Goal: Information Seeking & Learning: Understand process/instructions

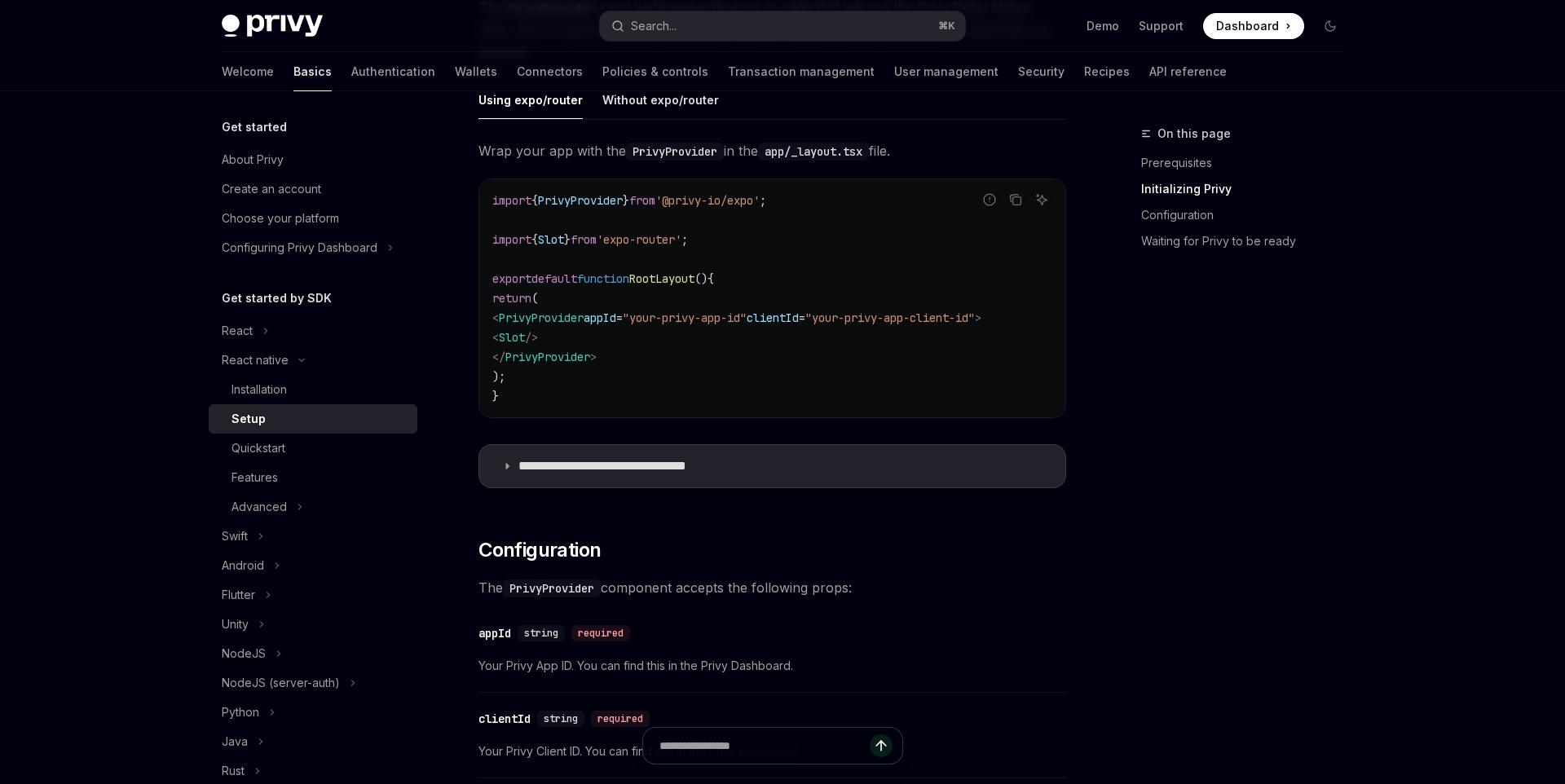
scroll to position [470, 0]
click at [816, 474] on summary "**********" at bounding box center [772, 467] width 586 height 43
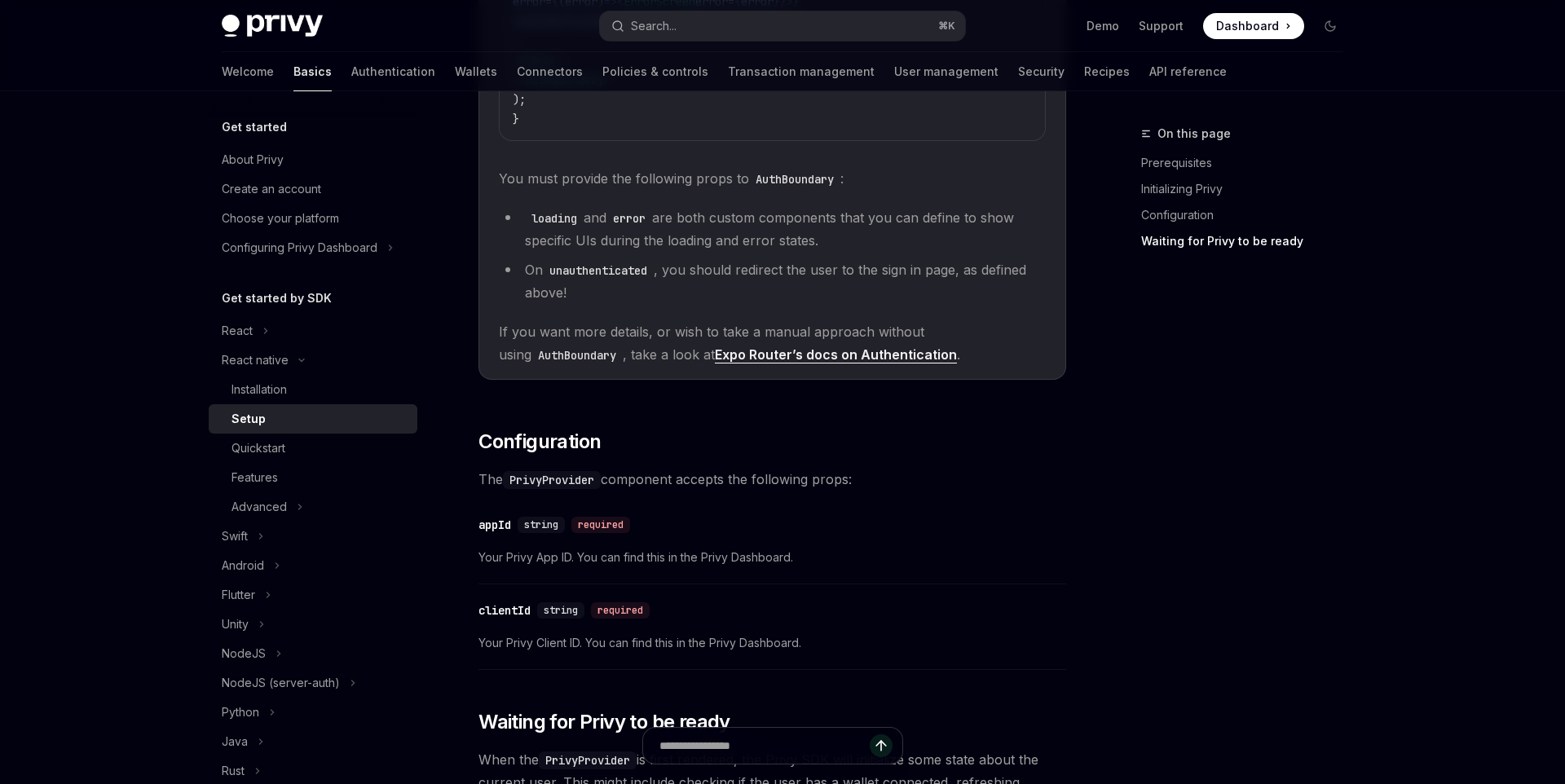
scroll to position [1577, 0]
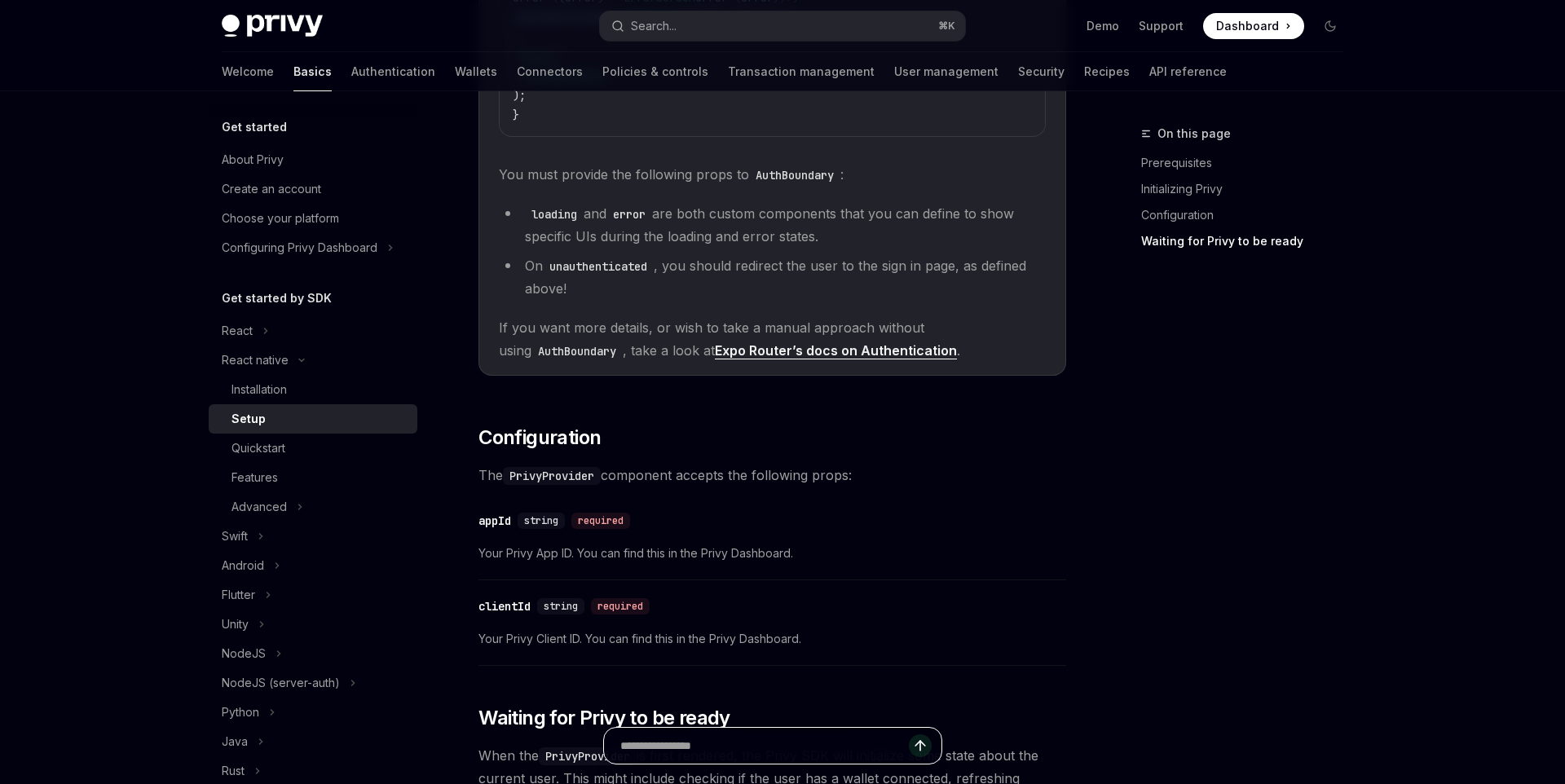
click at [804, 740] on input "Ask a question..." at bounding box center [765, 745] width 289 height 36
type input "**********"
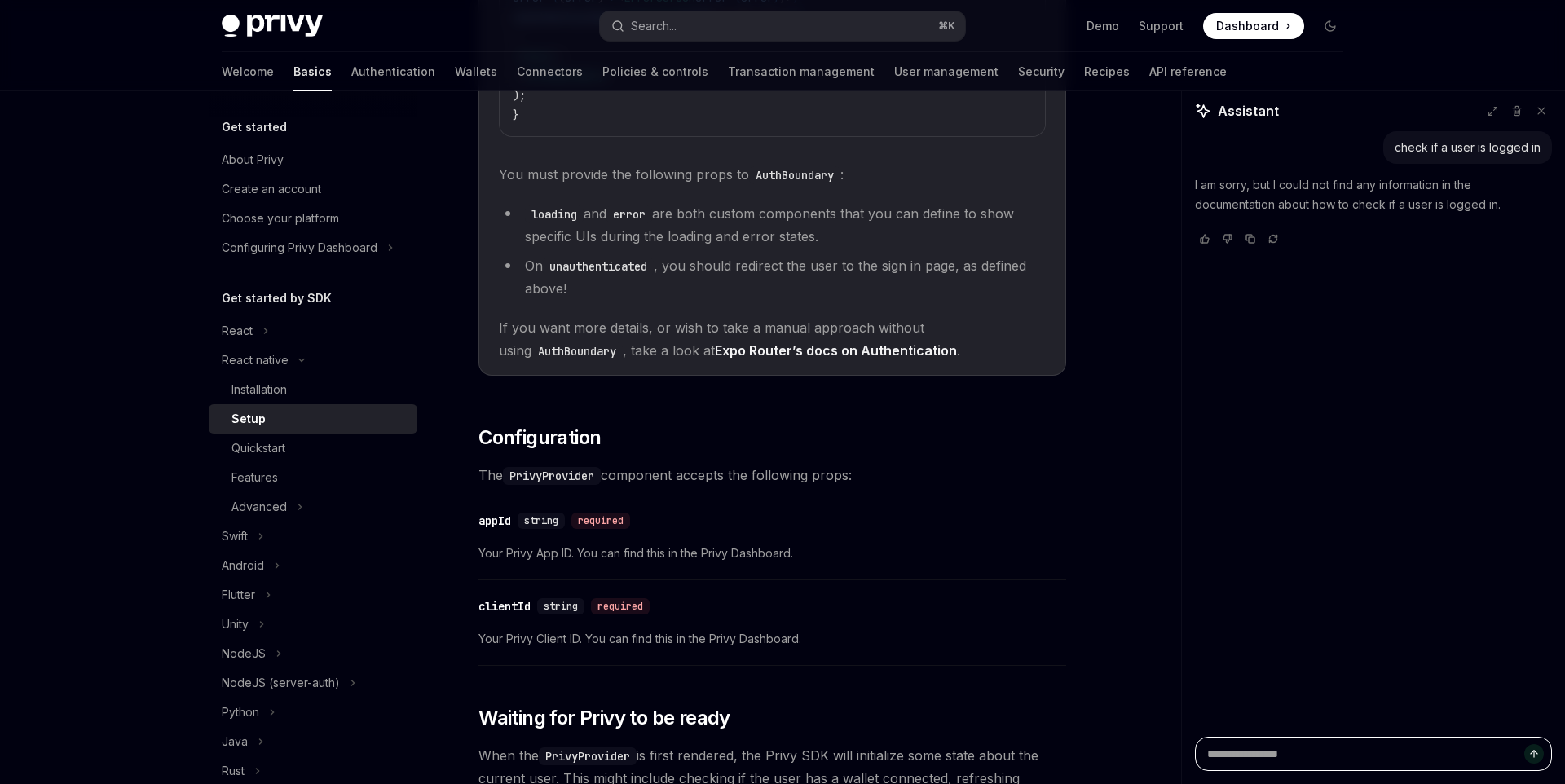
click at [1297, 753] on textarea "Ask a question..." at bounding box center [1374, 754] width 357 height 34
click at [268, 449] on div "Quickstart" at bounding box center [258, 448] width 54 height 19
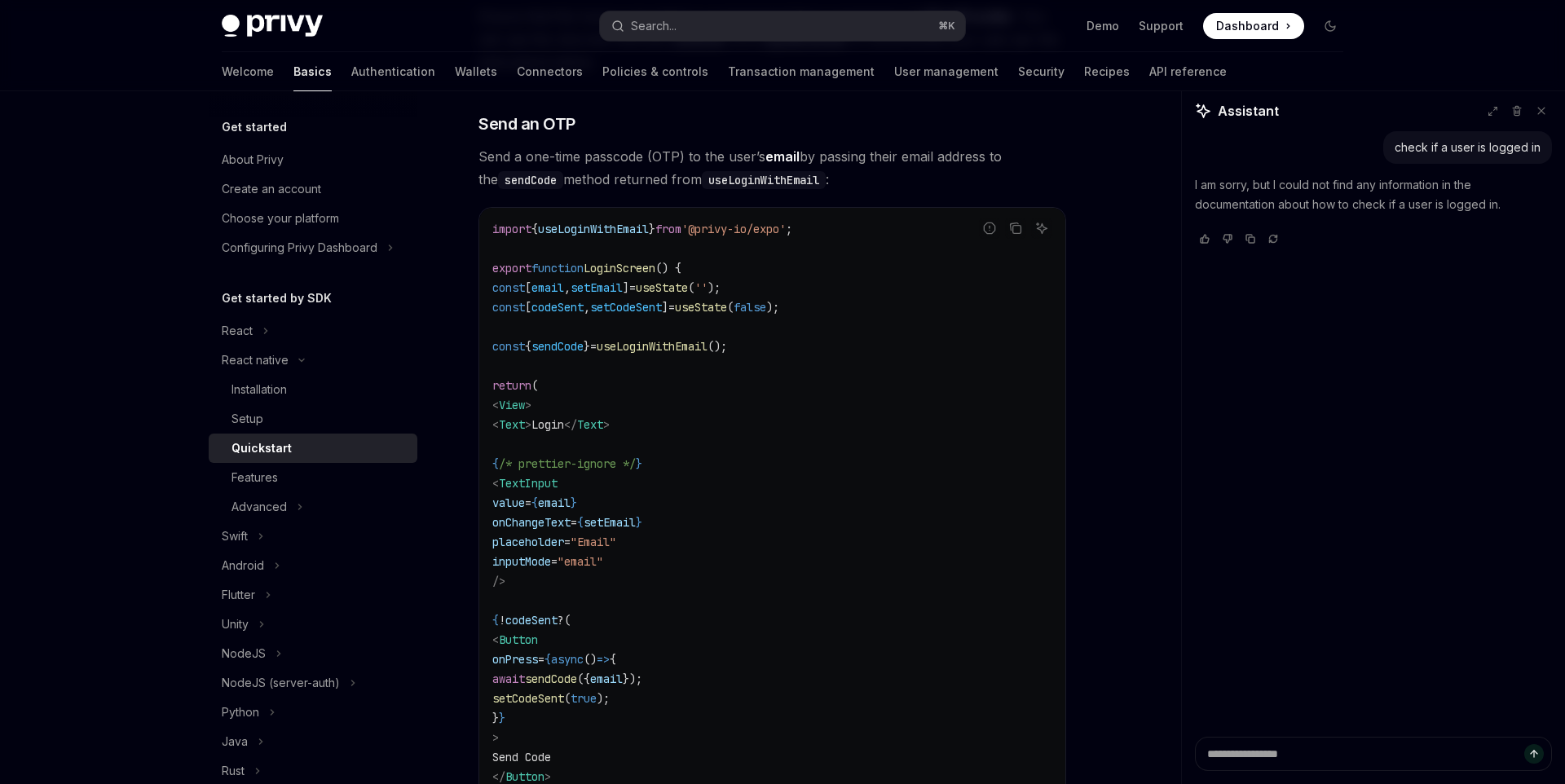
scroll to position [879, 0]
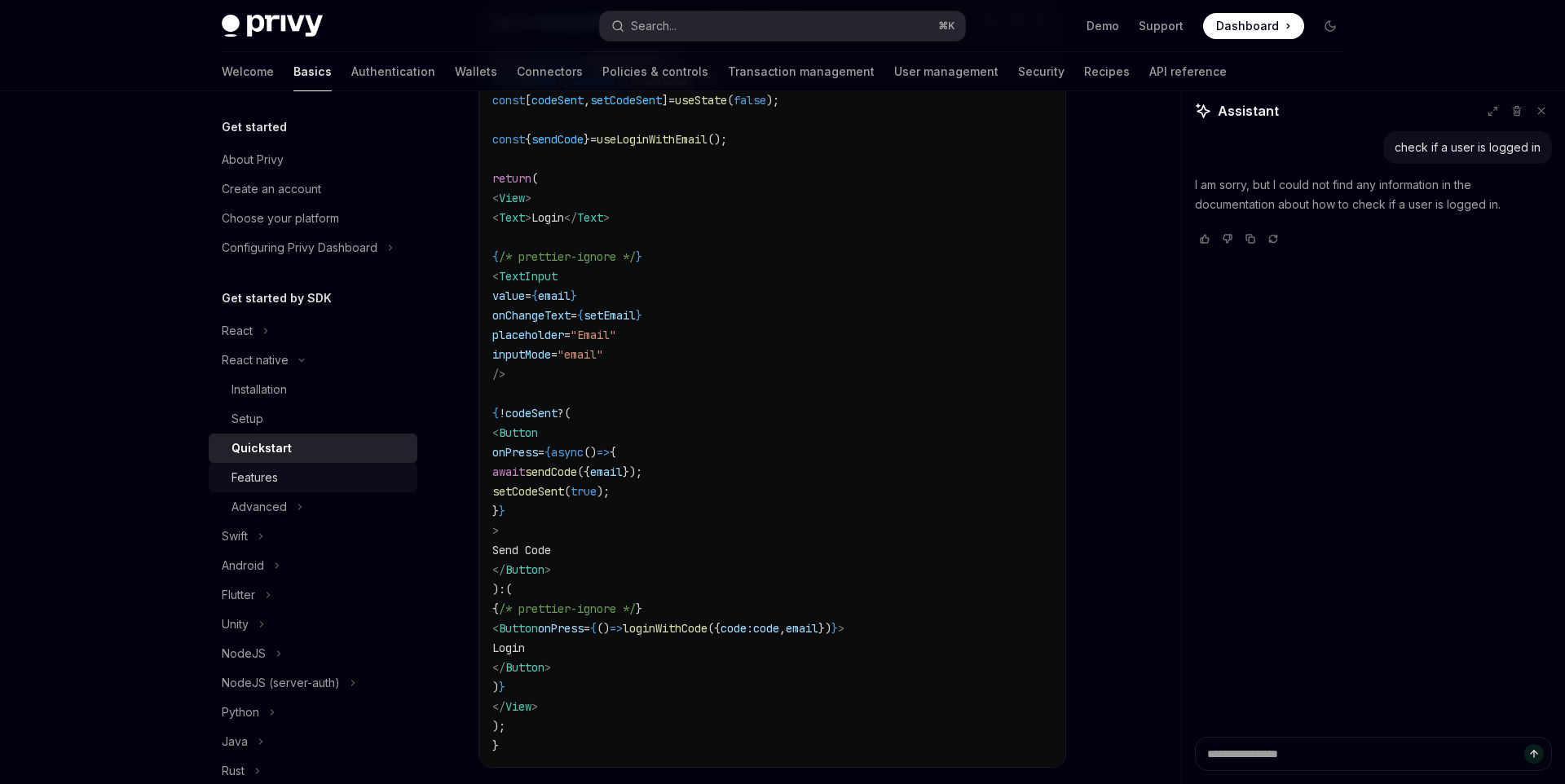
click at [289, 472] on div "Features" at bounding box center [320, 477] width 176 height 19
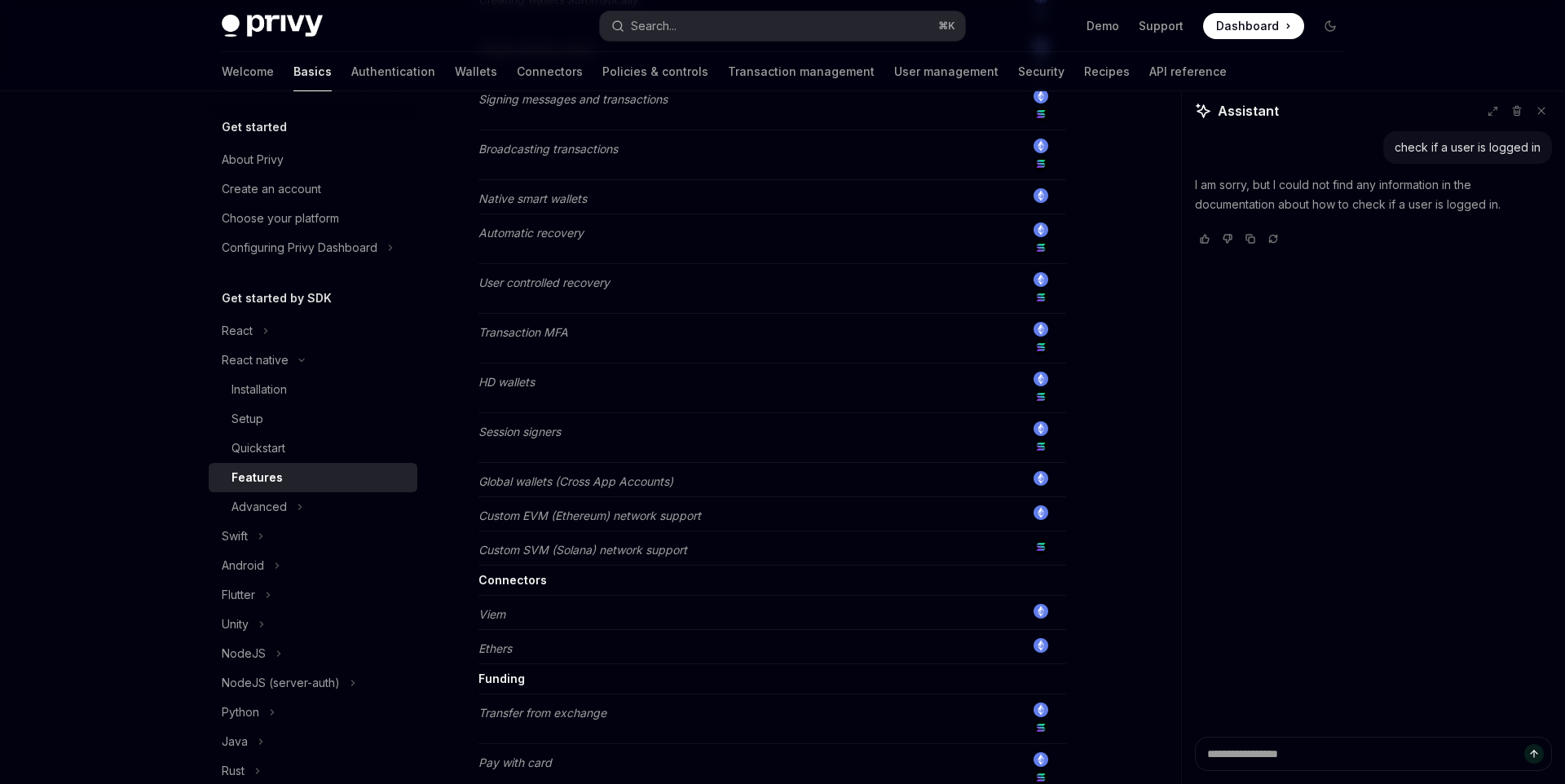
scroll to position [977, 0]
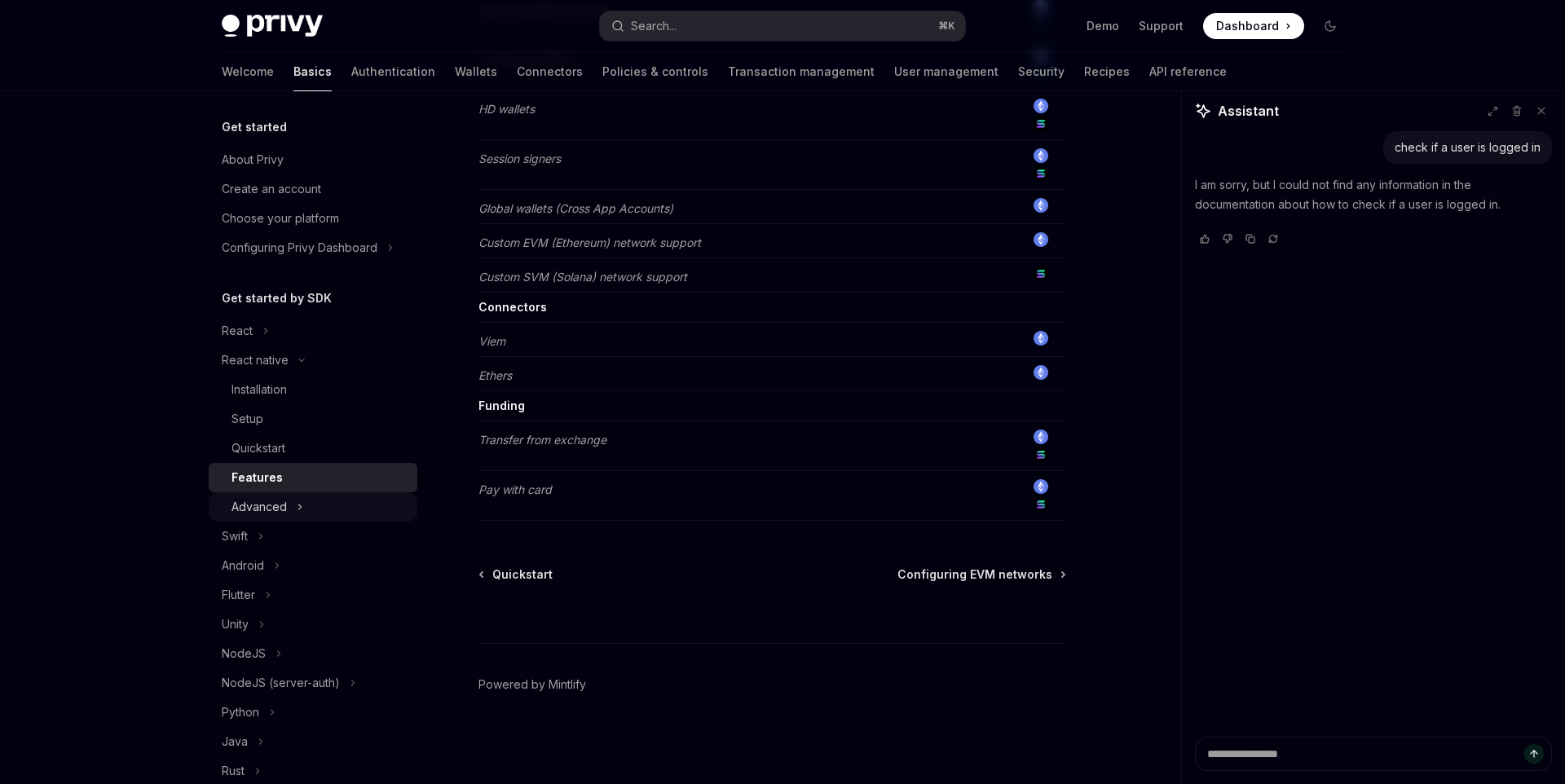
click at [266, 511] on div "Advanced" at bounding box center [259, 506] width 55 height 19
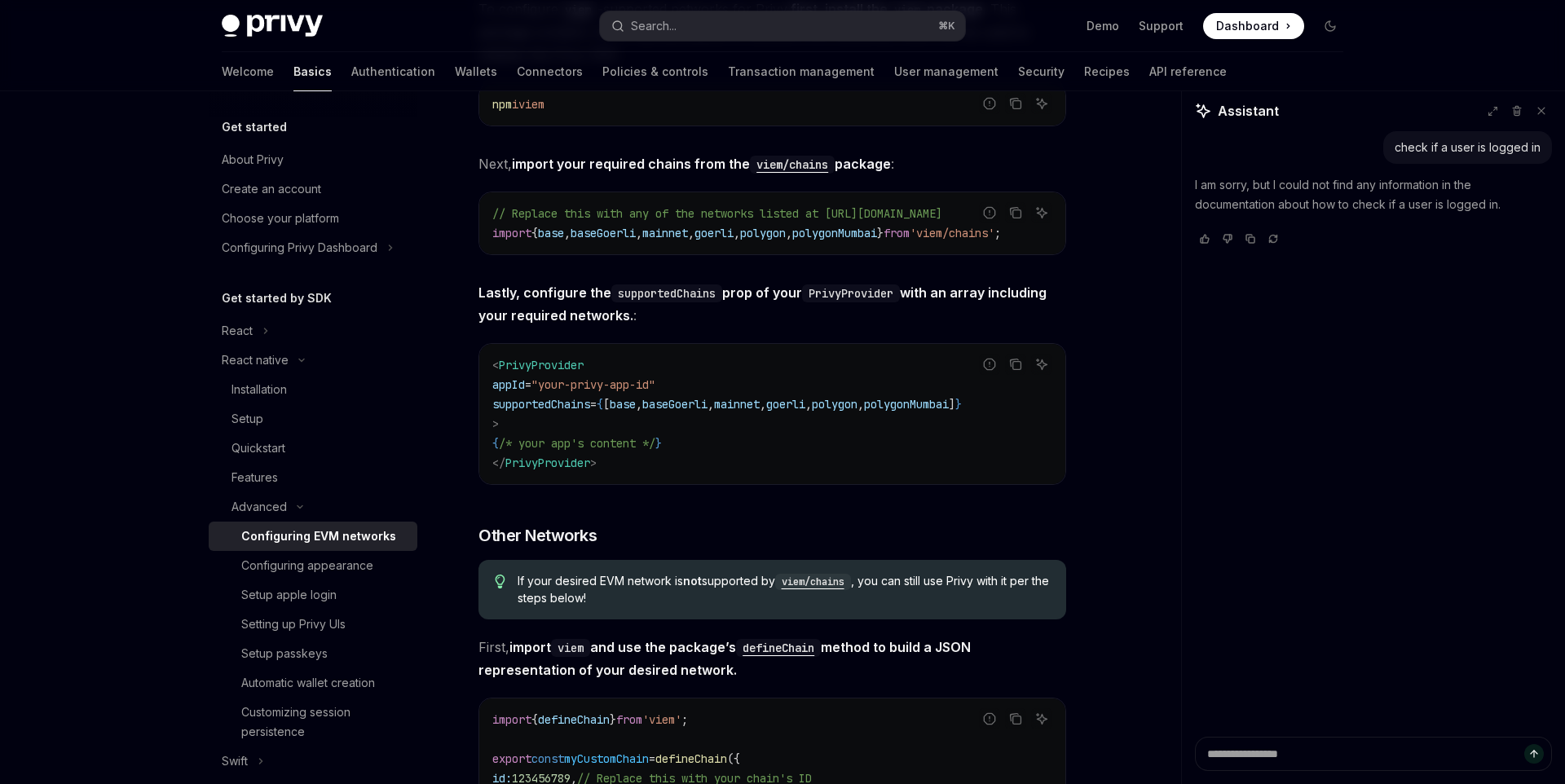
scroll to position [589, 0]
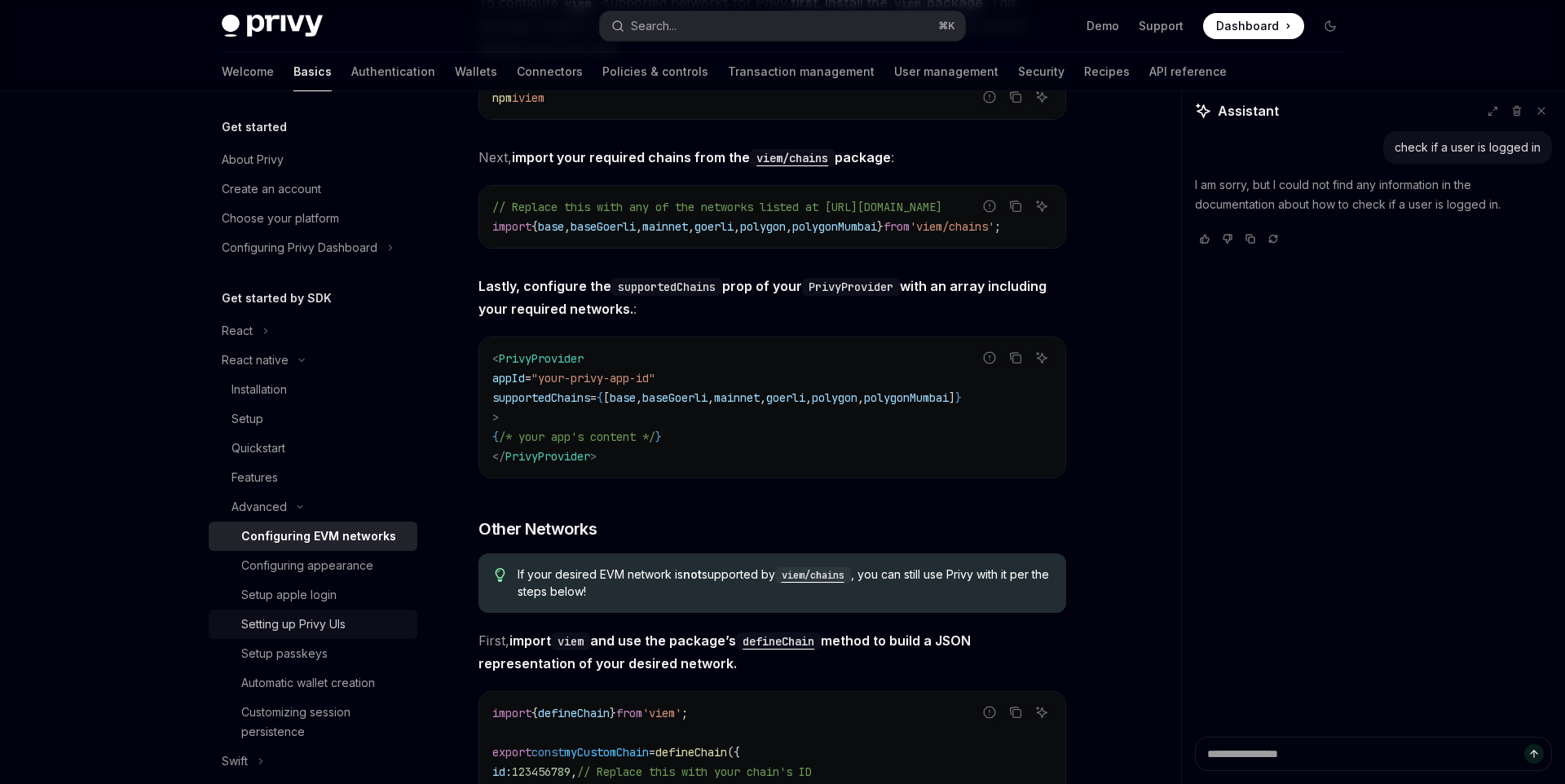
click at [354, 622] on div "Setting up Privy UIs" at bounding box center [325, 624] width 166 height 19
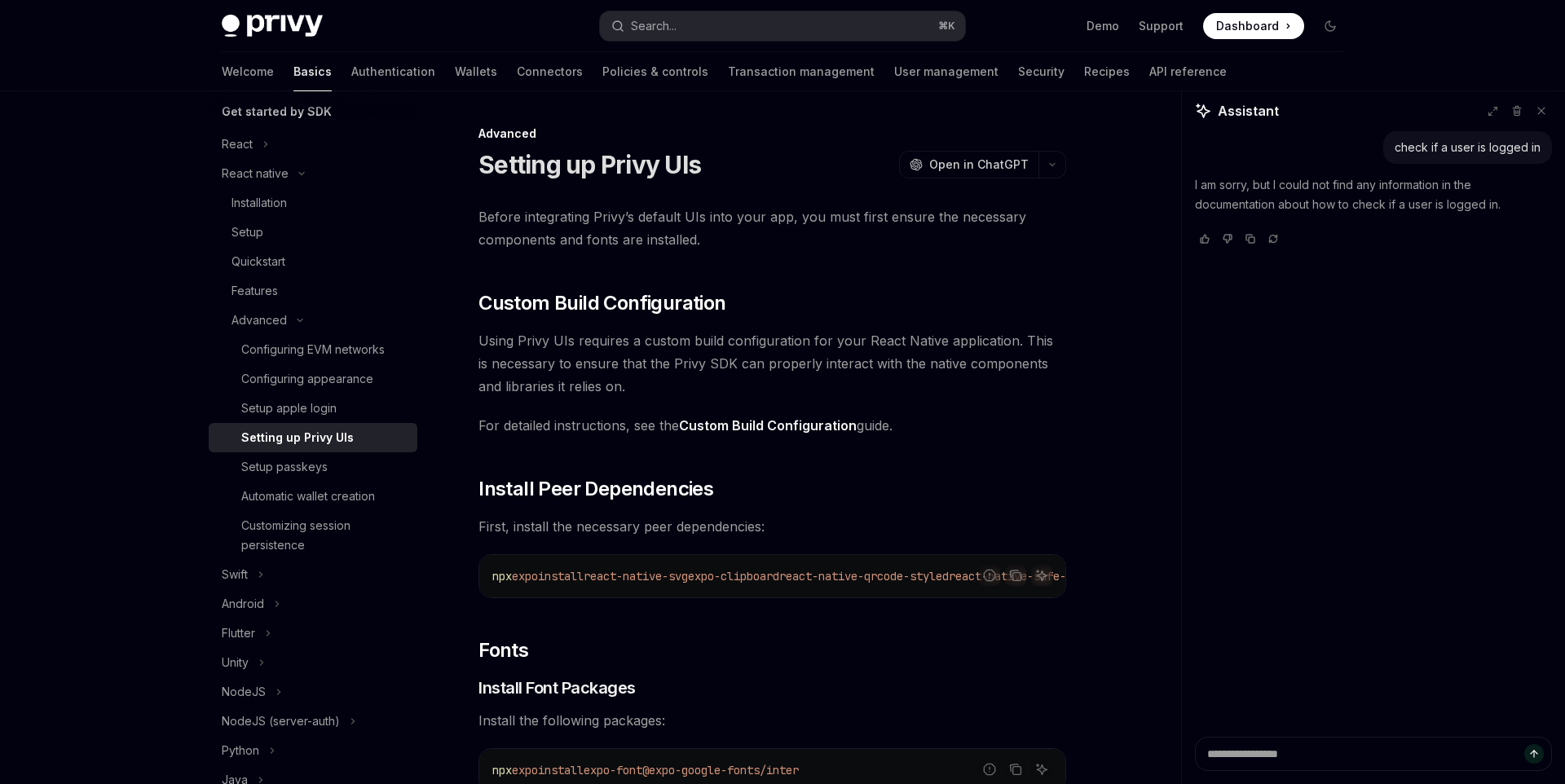
scroll to position [190, 0]
click at [359, 501] on div "Automatic wallet creation" at bounding box center [308, 493] width 133 height 19
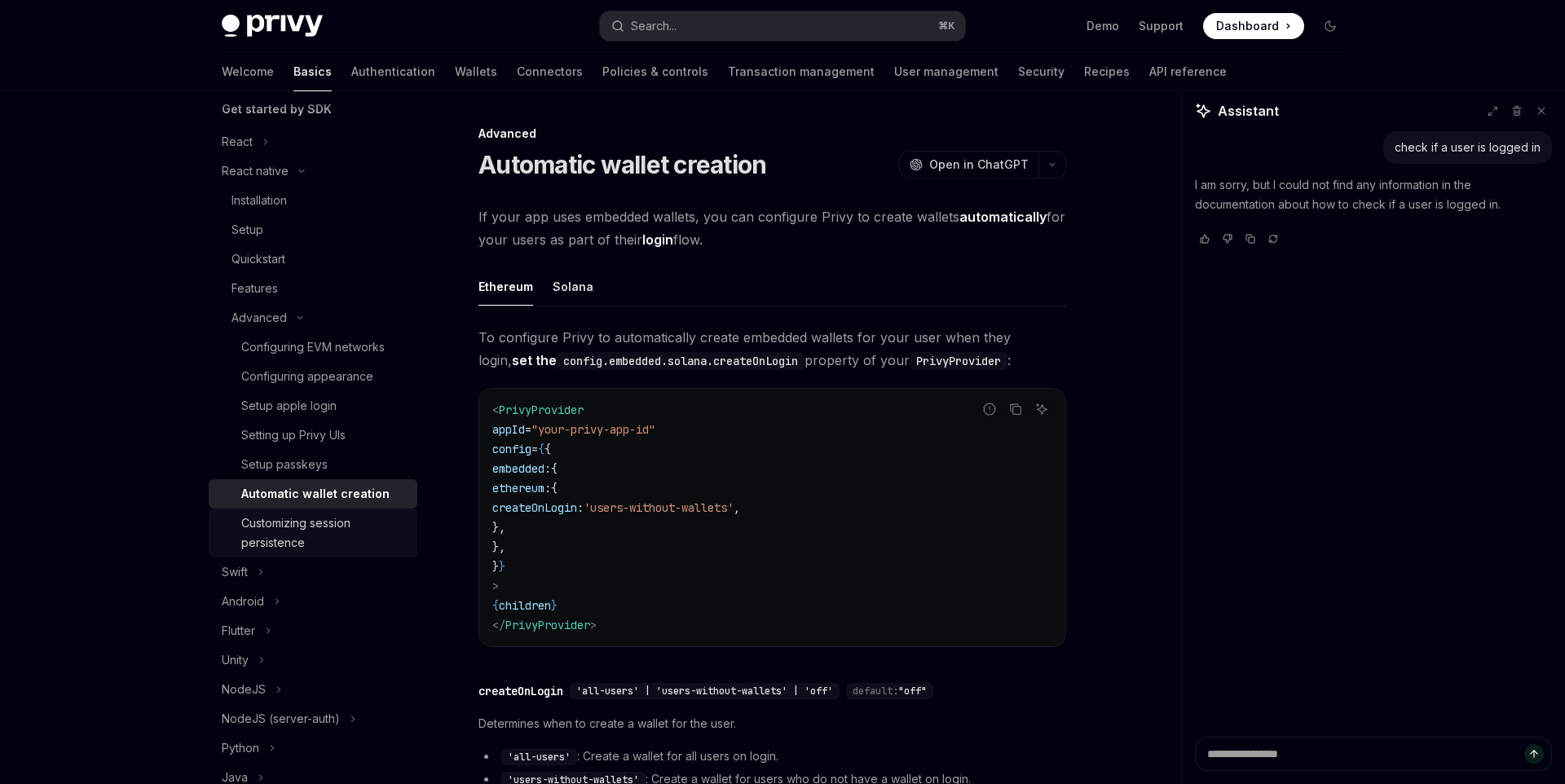
click at [338, 523] on div "Customizing session persistence" at bounding box center [325, 532] width 166 height 39
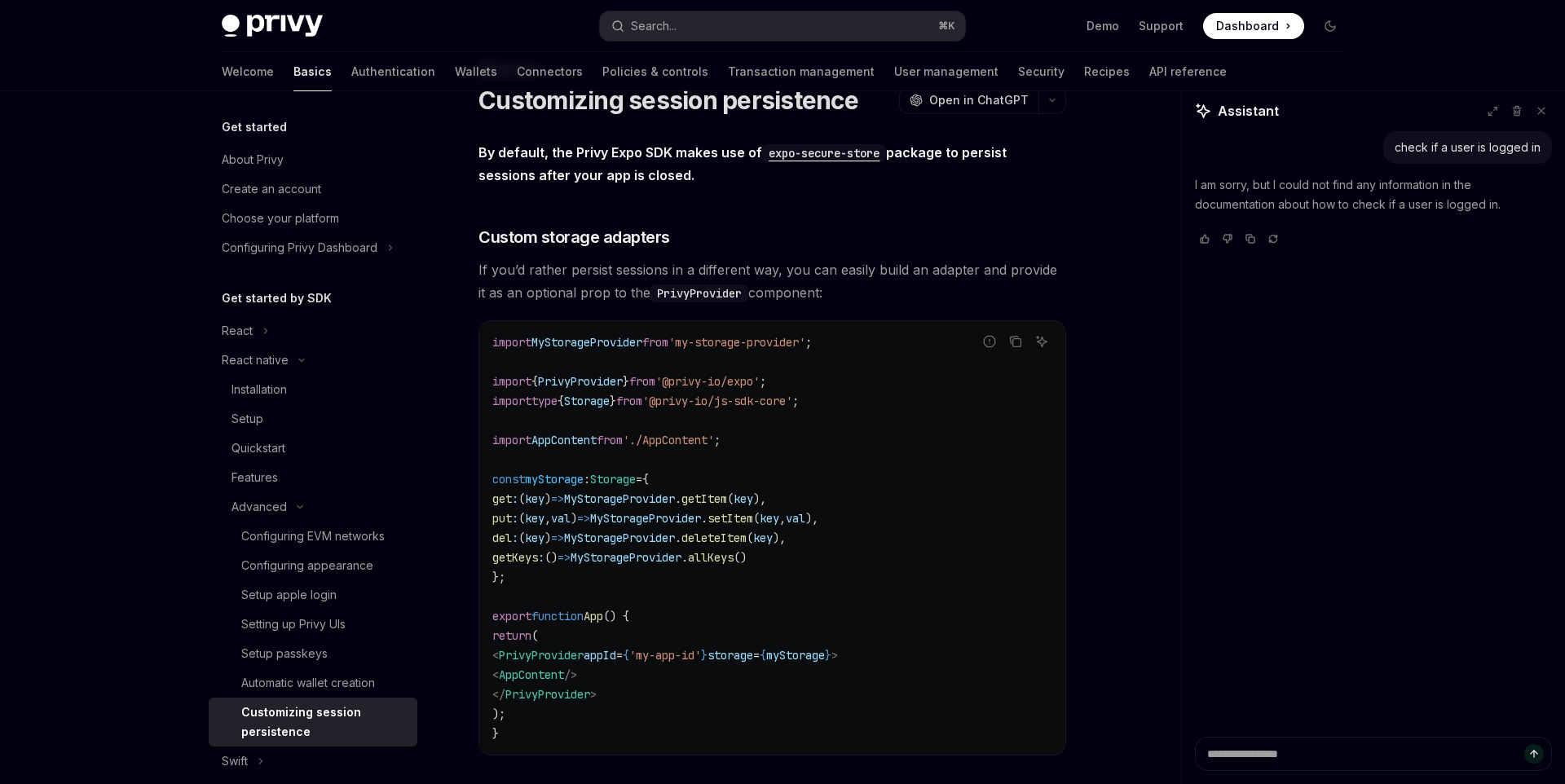
scroll to position [64, 0]
click at [351, 66] on link "Authentication" at bounding box center [393, 71] width 84 height 39
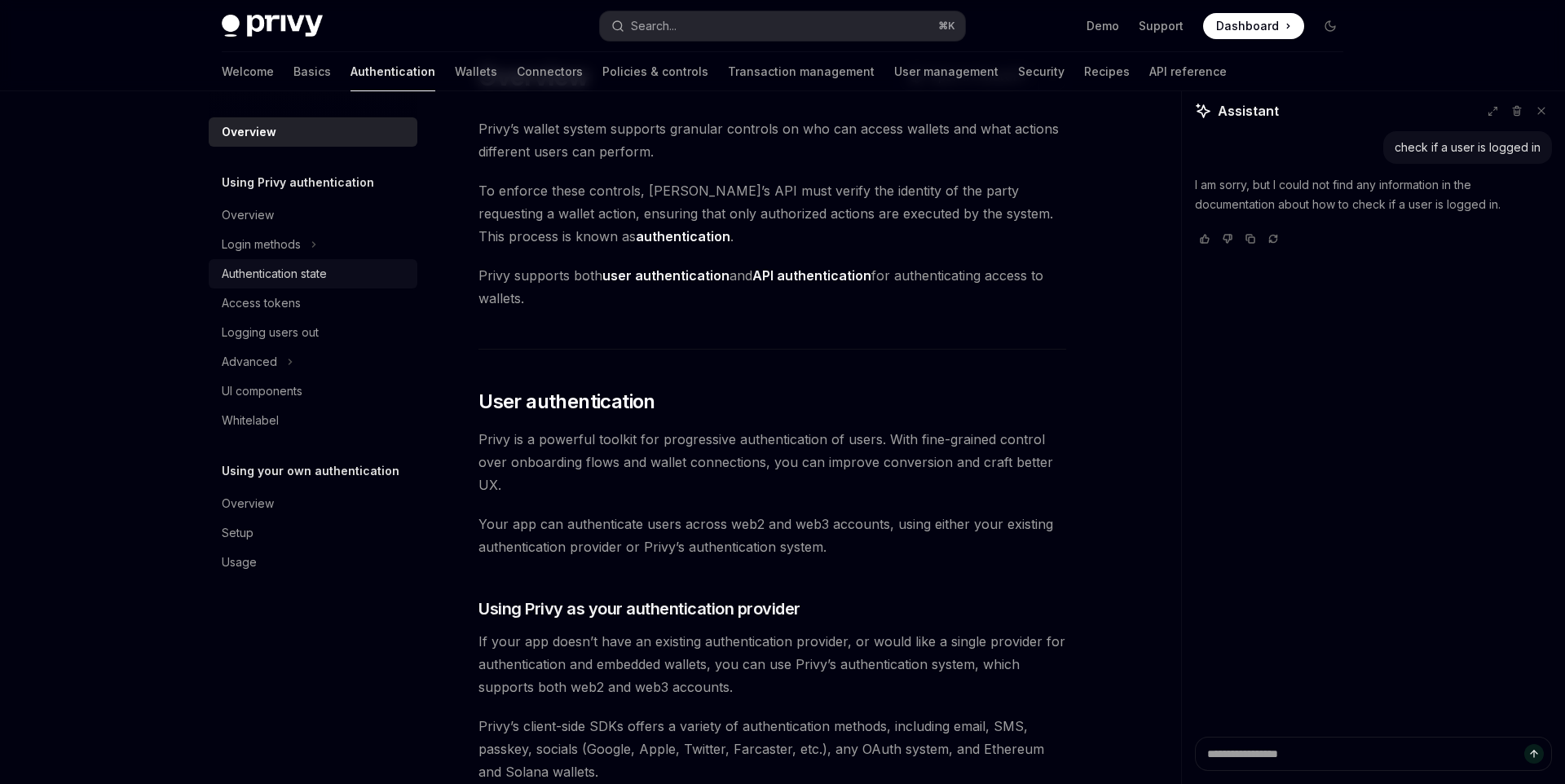
click at [295, 283] on link "Authentication state" at bounding box center [313, 273] width 209 height 29
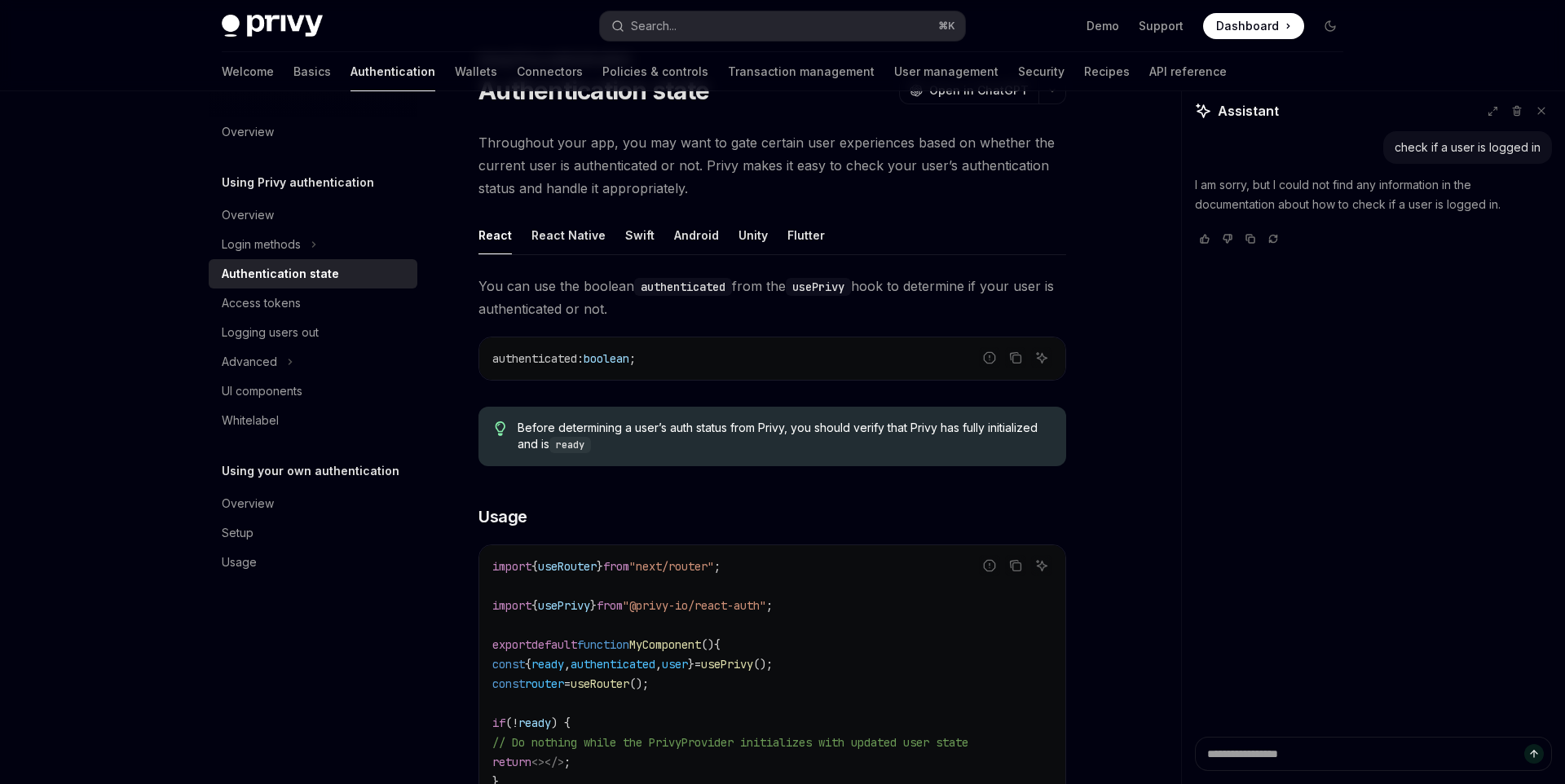
scroll to position [77, 0]
click at [573, 219] on div "React Native" at bounding box center [569, 232] width 74 height 39
type textarea "*"
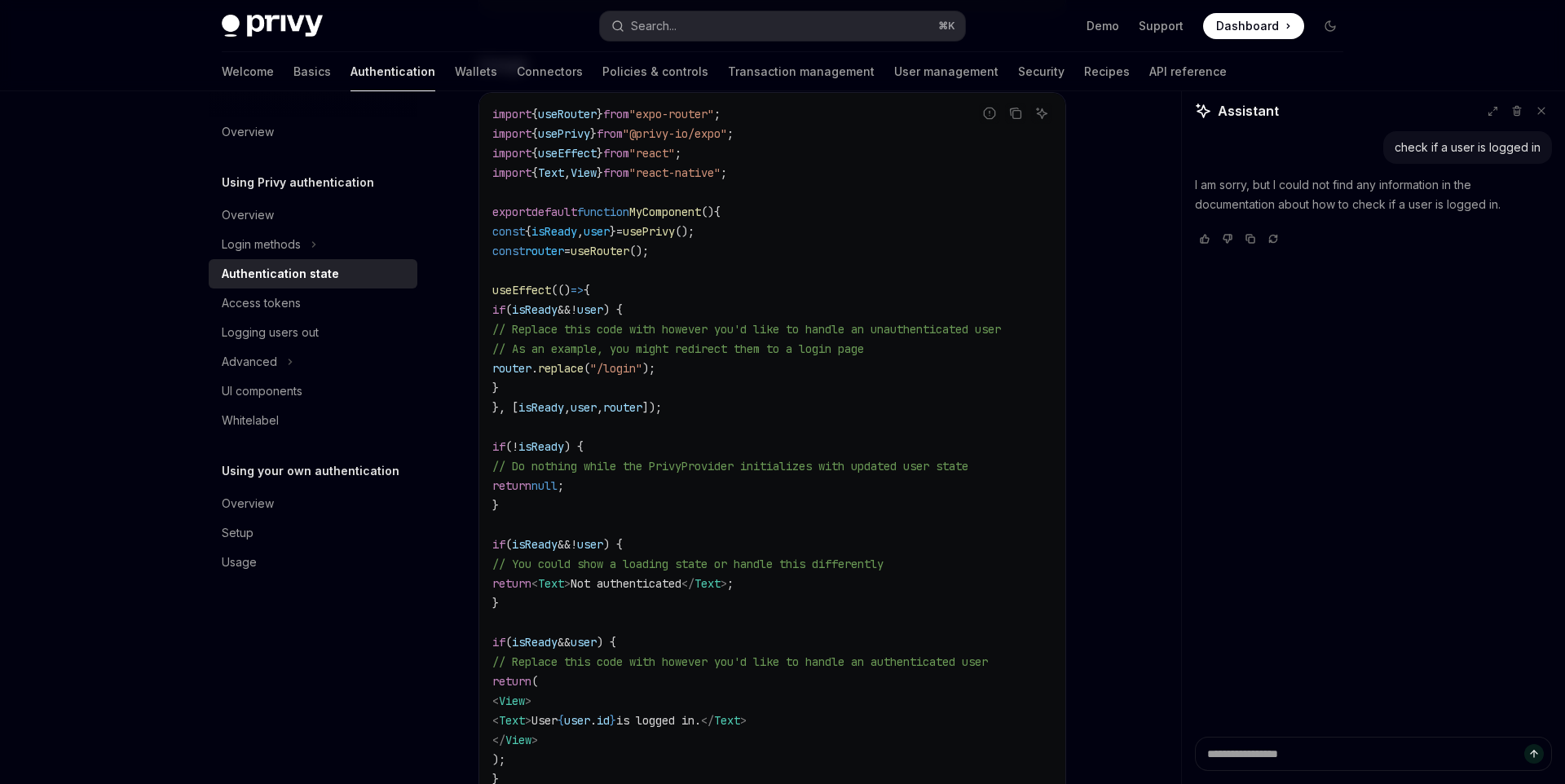
scroll to position [447, 0]
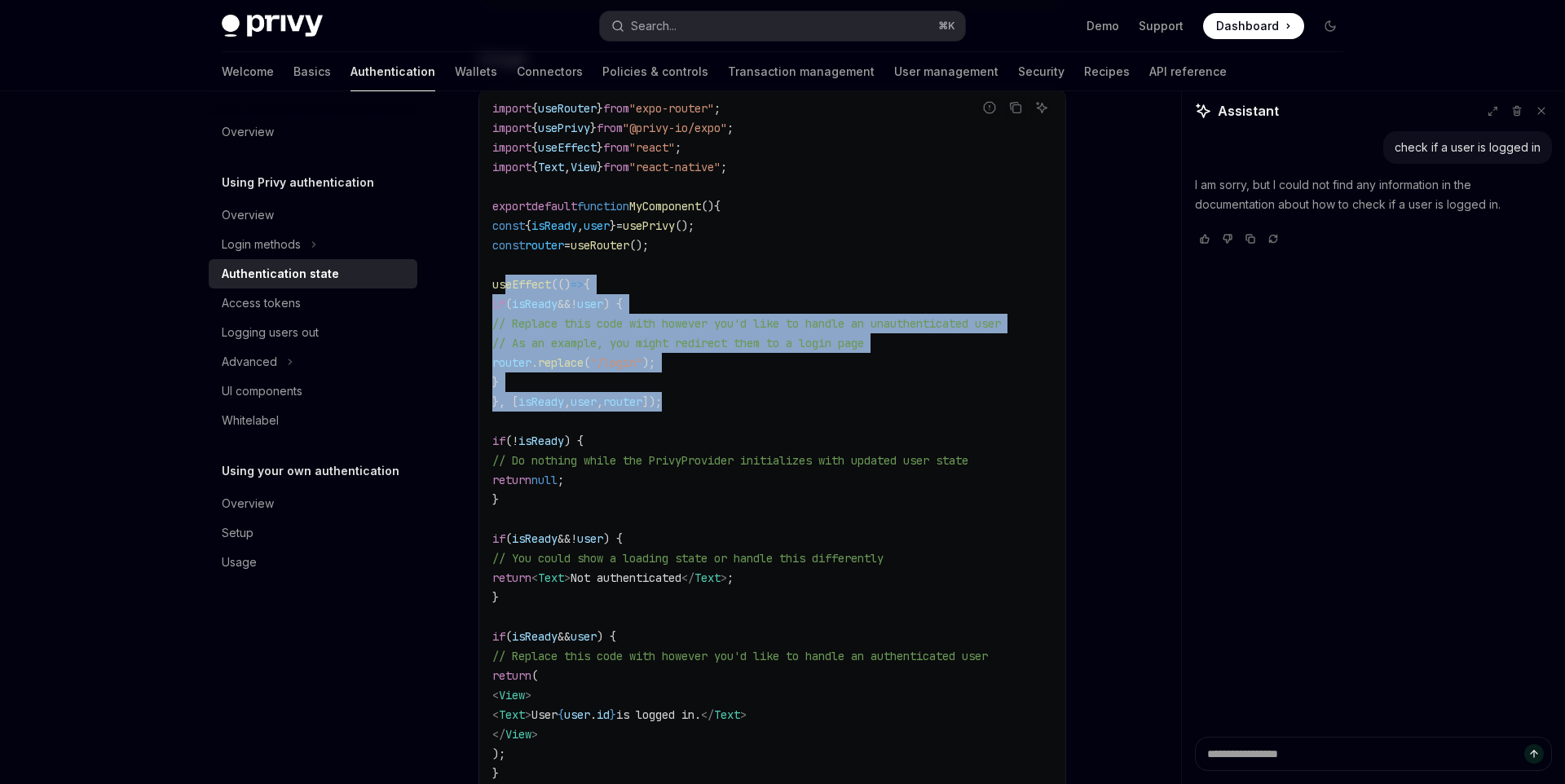
copy code "useEffect (() => { if ( isReady && ! user ) { // Replace this code with however…"
drag, startPoint x: 714, startPoint y: 408, endPoint x: 508, endPoint y: 291, distance: 236.9
click at [508, 291] on code "import { useRouter } from "expo-router" ; import { usePrivy } from "@privy-io/e…" at bounding box center [772, 451] width 560 height 704
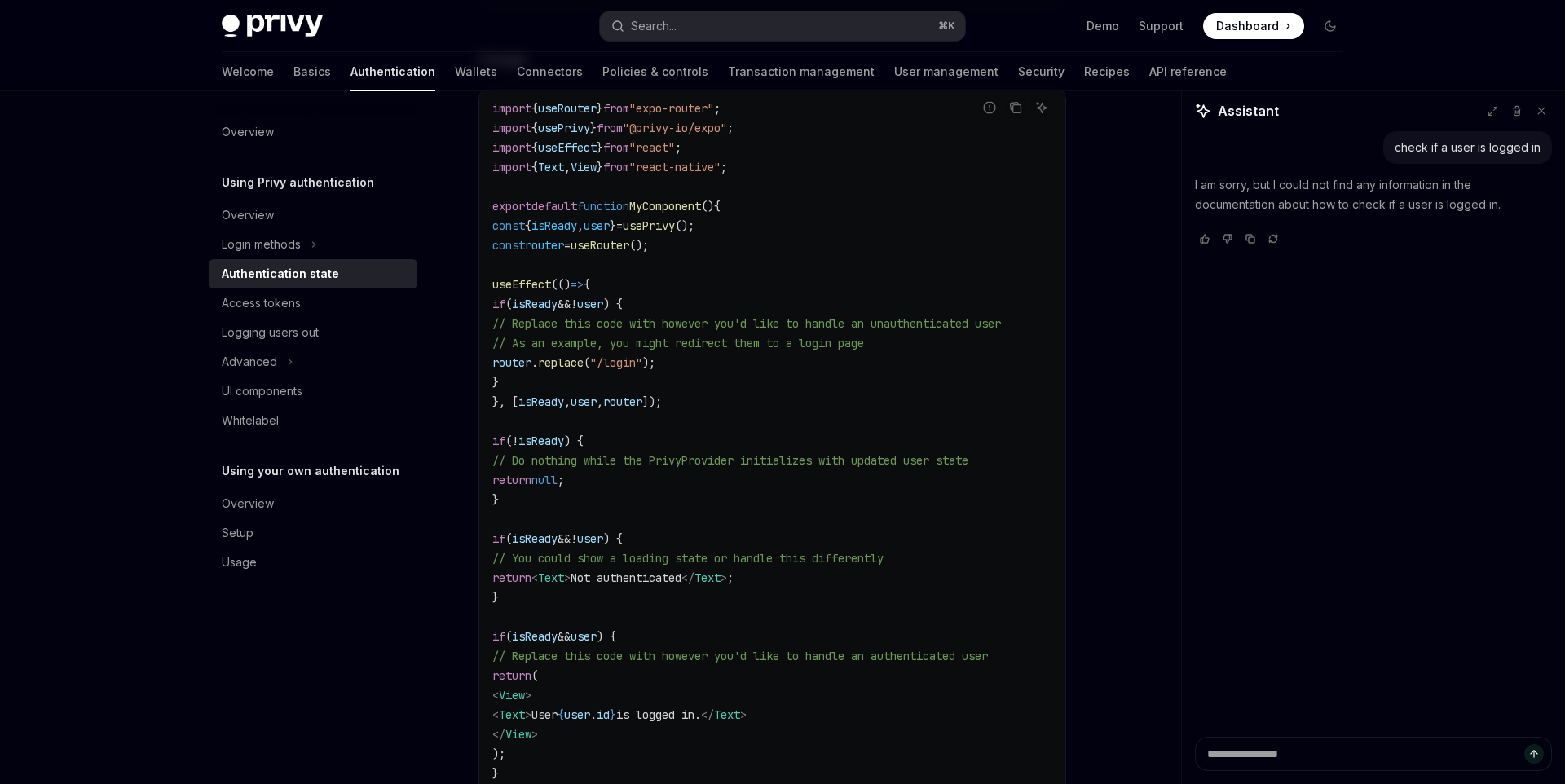
click at [752, 413] on code "import { useRouter } from "expo-router" ; import { usePrivy } from "@privy-io/e…" at bounding box center [772, 451] width 560 height 704
click at [569, 229] on span "isReady" at bounding box center [554, 226] width 45 height 14
copy span "isReady"
click at [830, 247] on code "import { useRouter } from "expo-router" ; import { usePrivy } from "@privy-io/e…" at bounding box center [772, 451] width 560 height 704
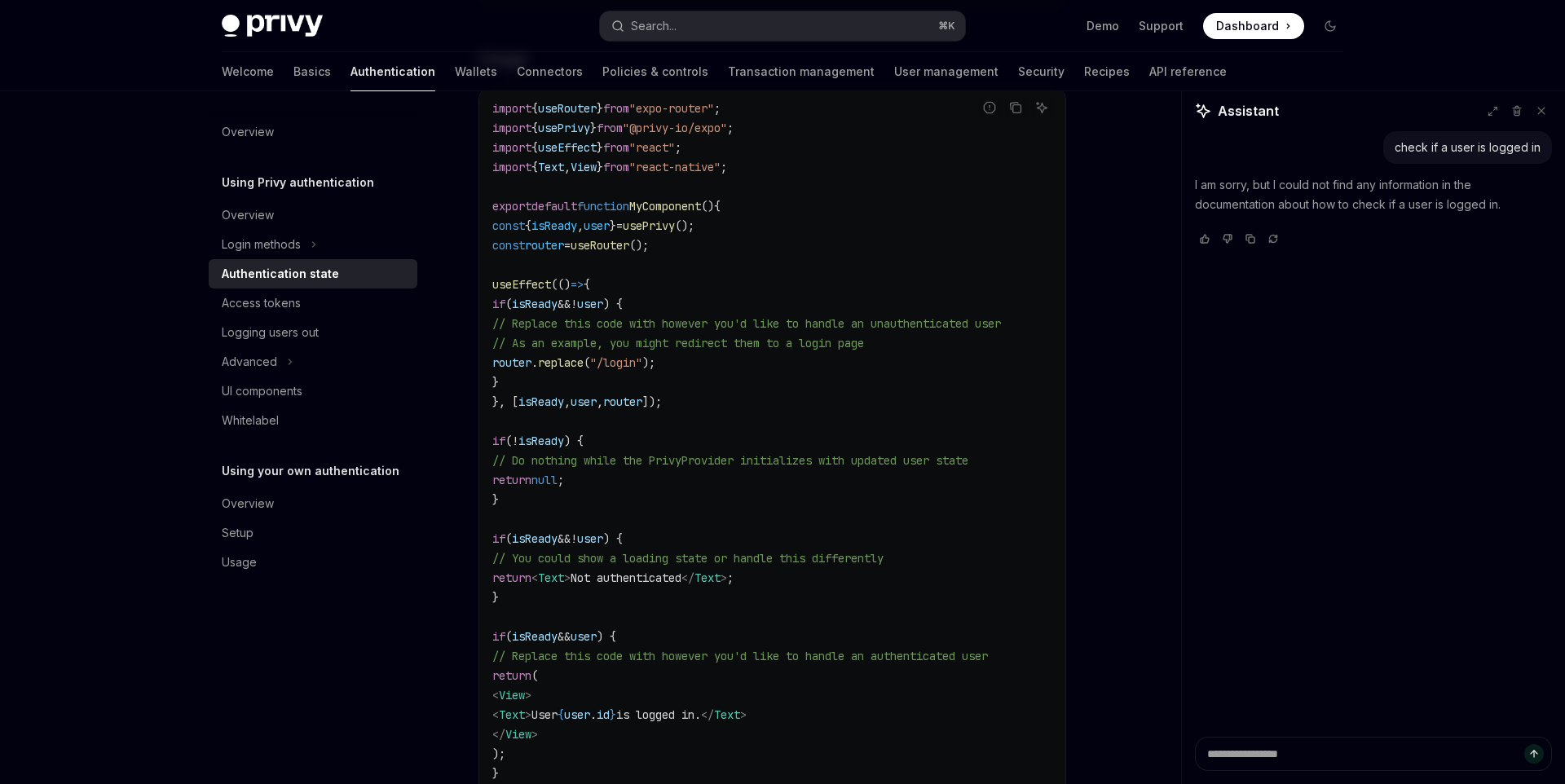
click at [887, 229] on code "import { useRouter } from "expo-router" ; import { usePrivy } from "@privy-io/e…" at bounding box center [772, 451] width 560 height 704
